Goal: Information Seeking & Learning: Understand process/instructions

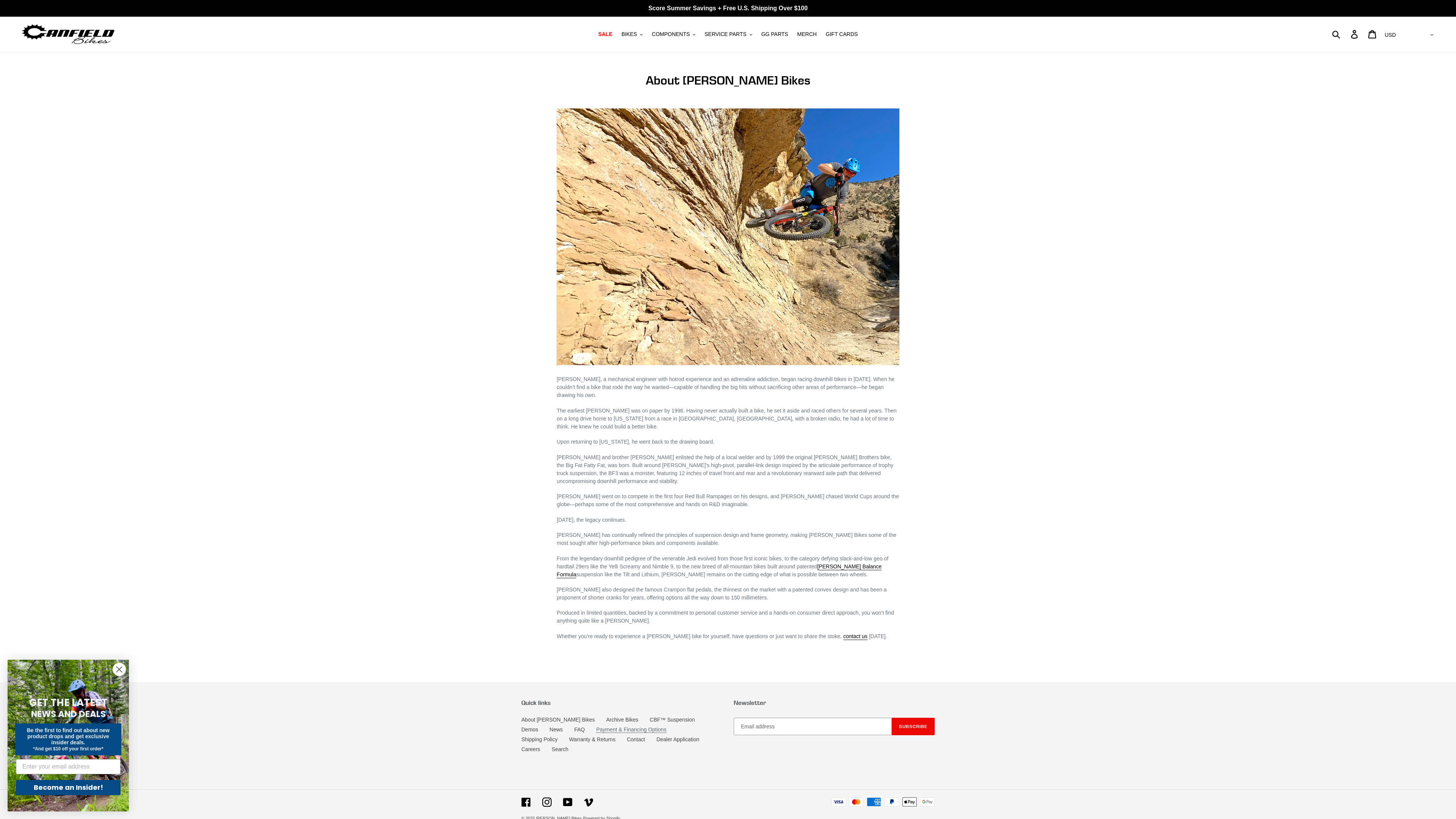
click at [603, 726] on link "Payment & Financing Options" at bounding box center [631, 730] width 70 height 6
